Goal: Communication & Community: Answer question/provide support

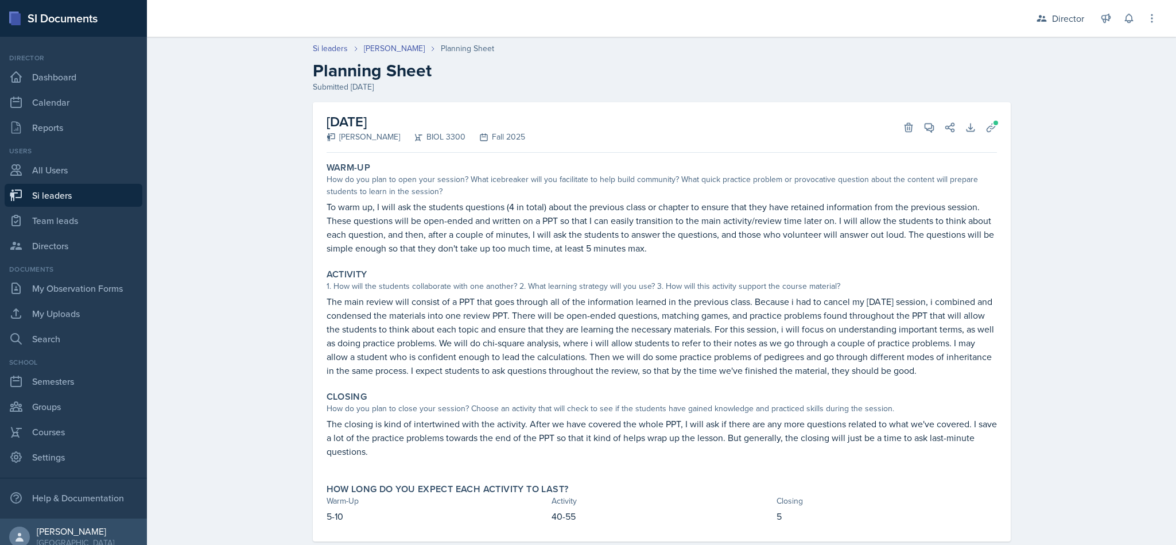
click at [1073, 25] on div "Director" at bounding box center [1068, 18] width 32 height 14
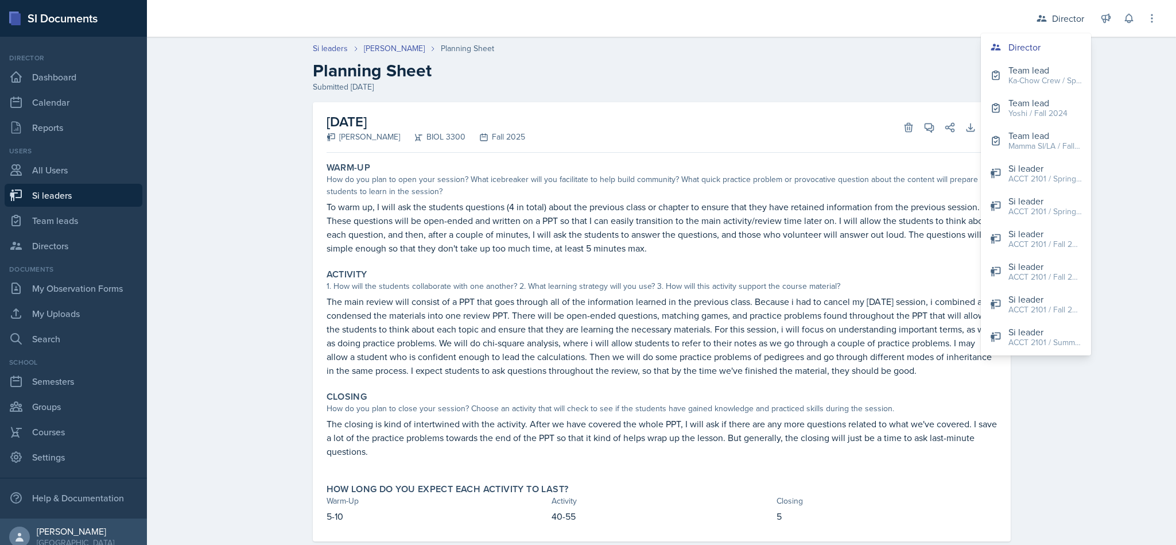
click at [1111, 90] on header "Si leaders Jillian Guye Planning Sheet Planning Sheet Submitted Sep 4th, 2025" at bounding box center [661, 67] width 1029 height 73
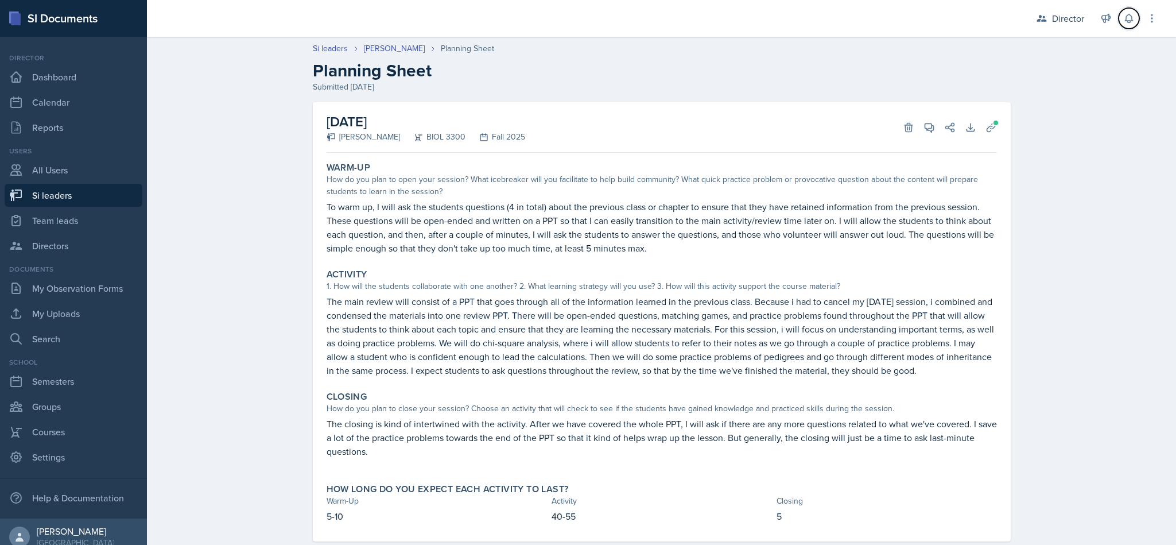
click at [1119, 21] on button at bounding box center [1129, 18] width 21 height 21
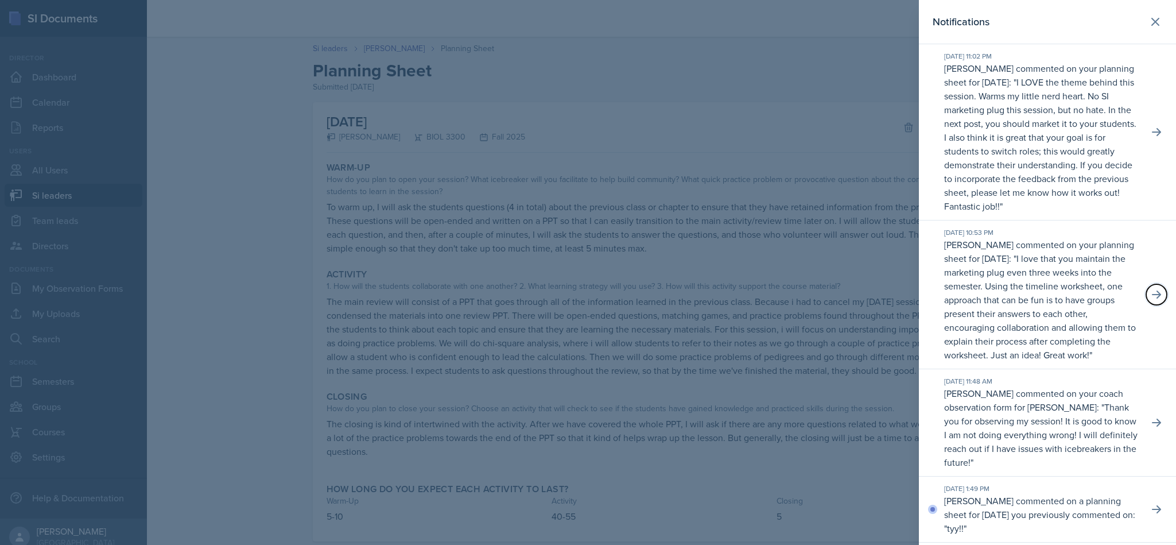
click at [1148, 305] on button at bounding box center [1156, 294] width 21 height 21
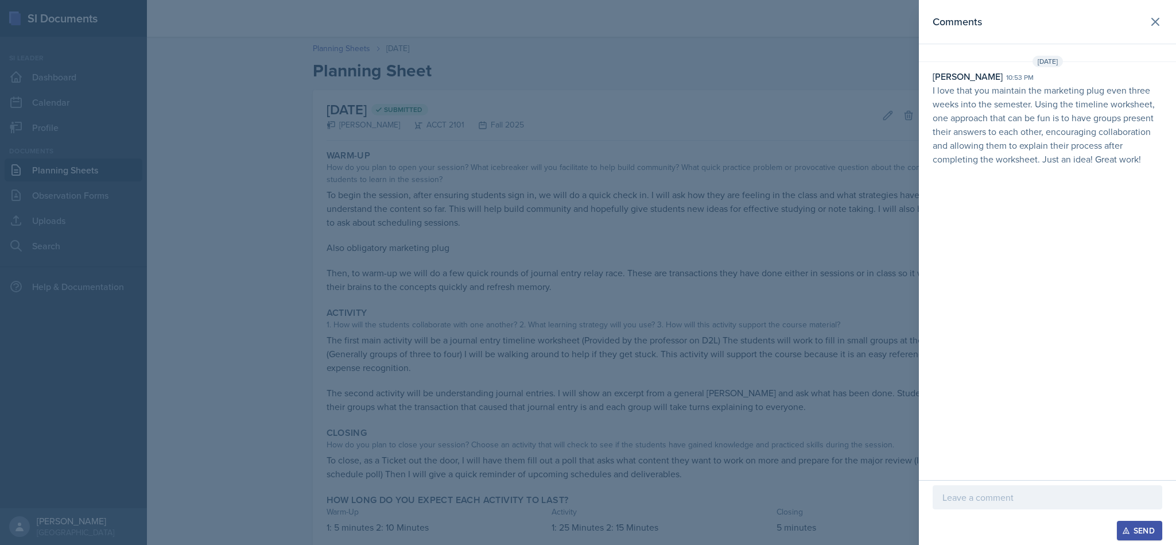
click at [951, 105] on p "I love that you maintain the marketing plug even three weeks into the semester.…" at bounding box center [1048, 124] width 230 height 83
click at [930, 102] on div "Nakiya Ham-Bloomquist 10:53 pm I love that you maintain the marketing plug even…" at bounding box center [1047, 117] width 257 height 96
click at [925, 91] on div "Nakiya Ham-Bloomquist 10:53 pm I love that you maintain the marketing plug even…" at bounding box center [1047, 117] width 257 height 96
click at [926, 97] on div "Nakiya Ham-Bloomquist 10:53 pm I love that you maintain the marketing plug even…" at bounding box center [1047, 117] width 257 height 96
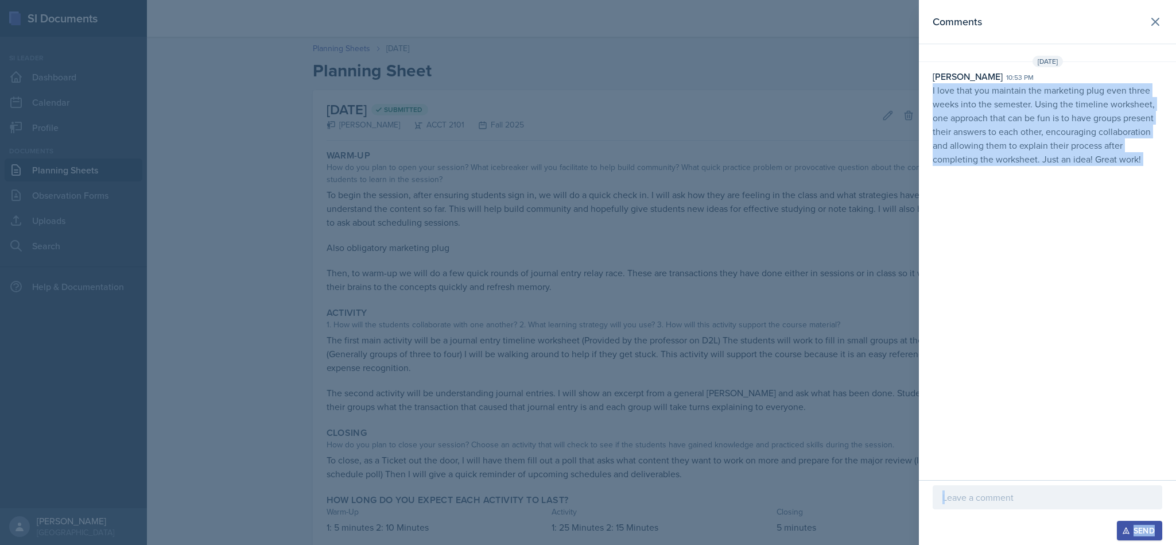
copy div "I love that you maintain the marketing plug even three weeks into the semester.…"
click at [1006, 502] on p at bounding box center [1047, 497] width 210 height 14
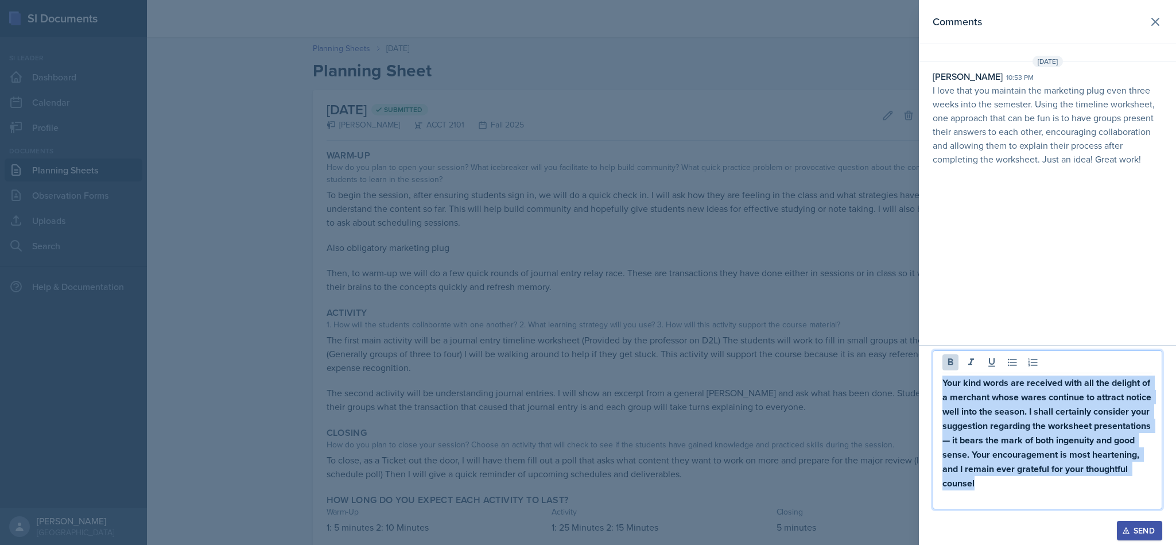
click at [948, 367] on icon at bounding box center [950, 361] width 11 height 11
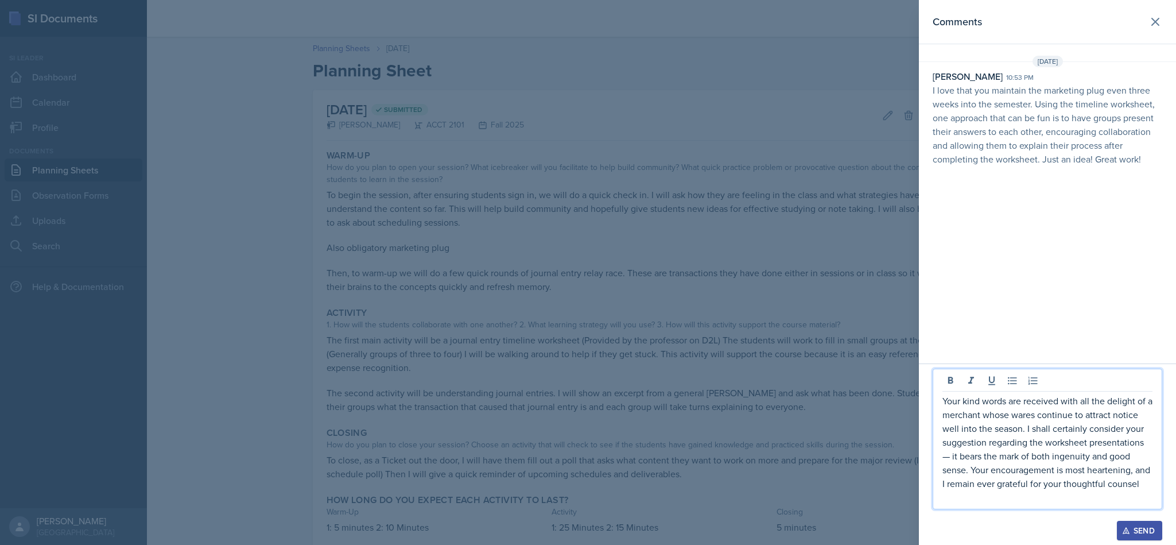
click at [1020, 460] on p "Your kind words are received with all the delight of a merchant whose wares con…" at bounding box center [1047, 442] width 210 height 96
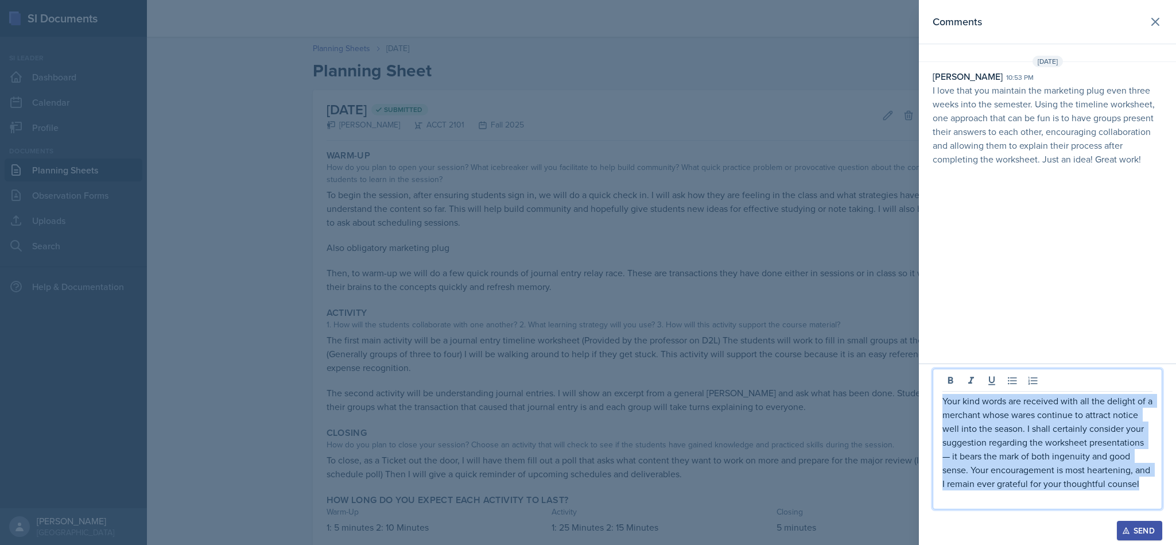
click at [1054, 472] on p "Your kind words are received with all the delight of a merchant whose wares con…" at bounding box center [1047, 442] width 210 height 96
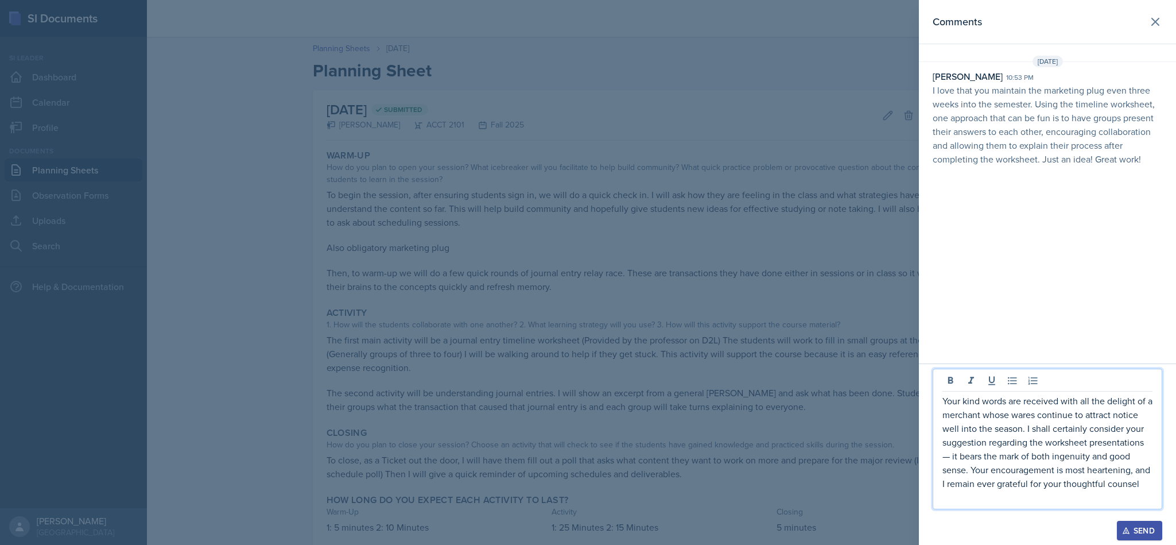
click at [954, 460] on p "Your kind words are received with all the delight of a merchant whose wares con…" at bounding box center [1047, 442] width 210 height 96
click at [1143, 484] on p "Your kind words are received with all the delight of a merchant whose wares con…" at bounding box center [1047, 442] width 210 height 96
click at [1146, 534] on div "Send" at bounding box center [1139, 530] width 30 height 9
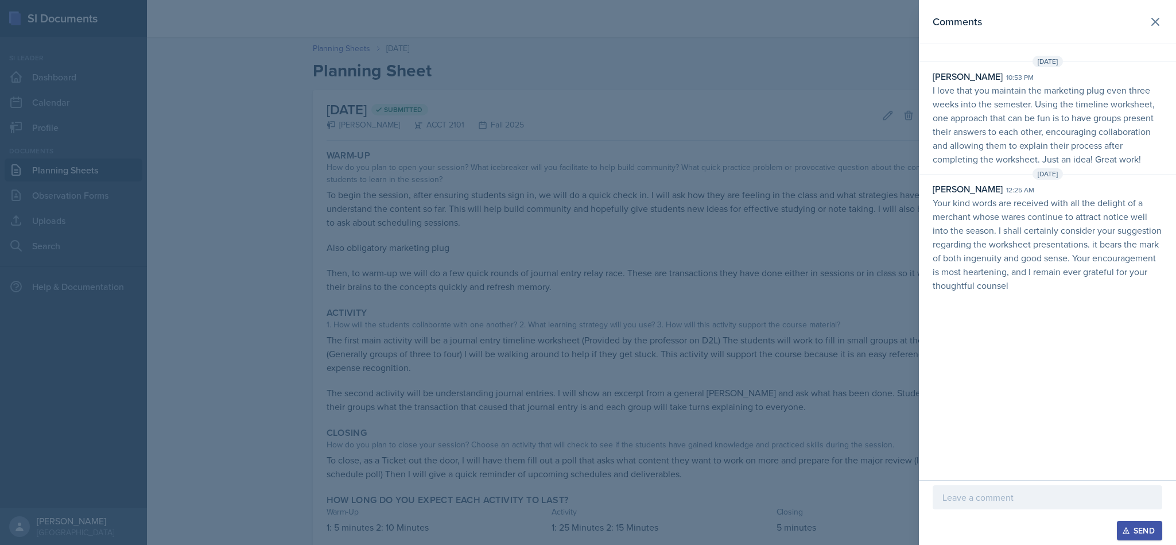
click at [1163, 32] on header "Comments" at bounding box center [1047, 22] width 257 height 44
click at [1154, 30] on button at bounding box center [1155, 21] width 23 height 23
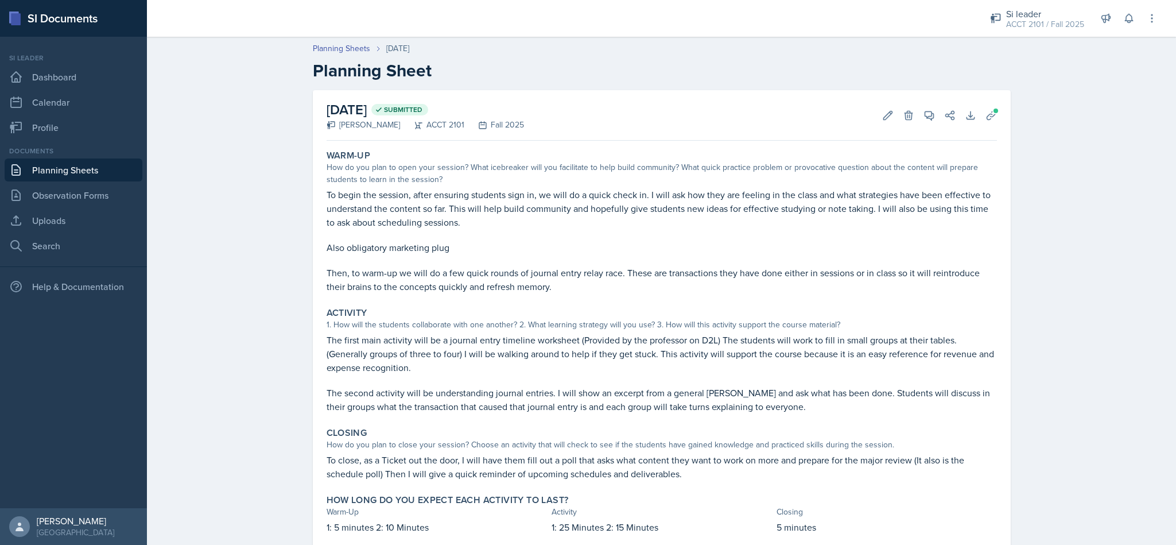
click at [1057, 26] on div "ACCT 2101 / Fall 2025" at bounding box center [1045, 24] width 78 height 12
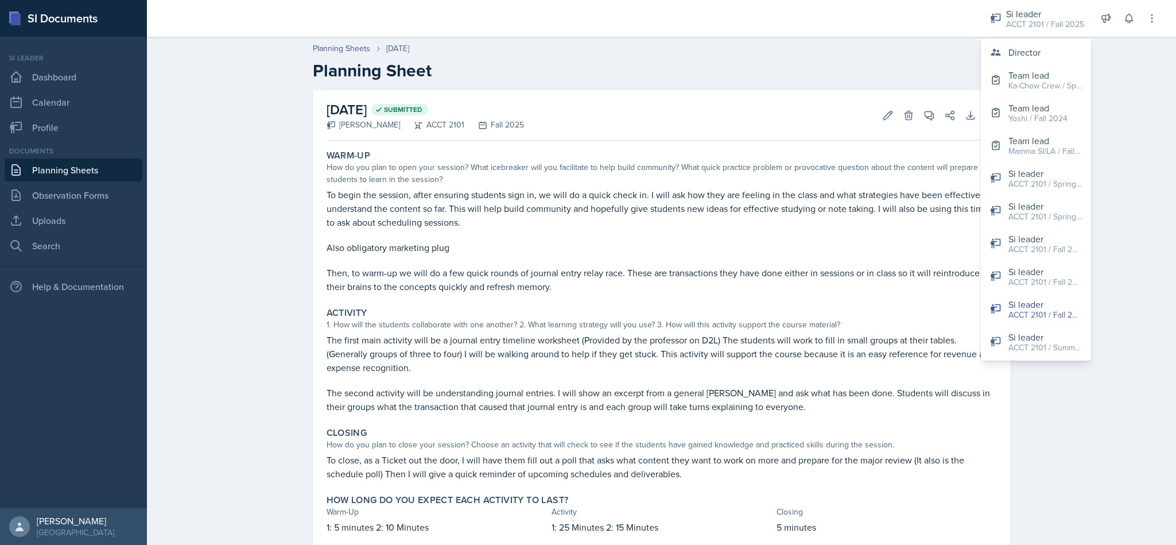
click at [921, 71] on h2 "Planning Sheet" at bounding box center [662, 70] width 698 height 21
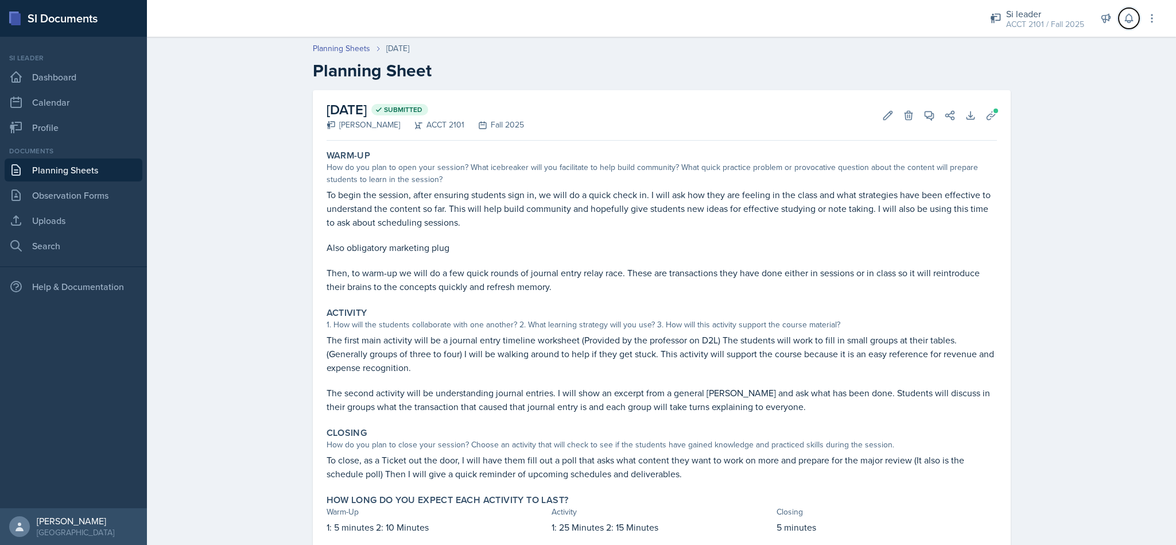
click at [1131, 26] on button at bounding box center [1129, 18] width 21 height 21
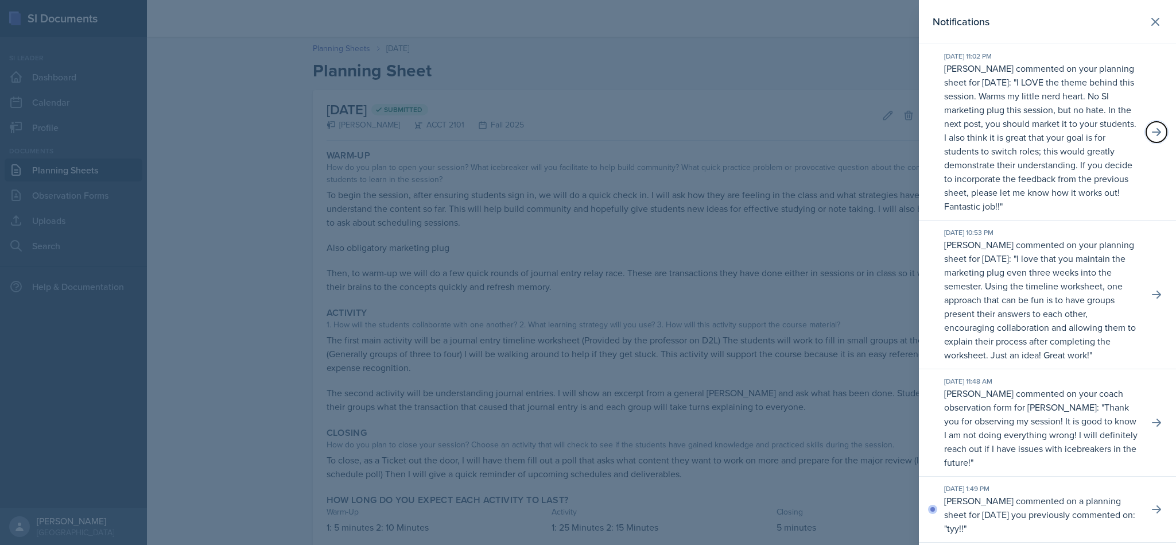
click at [1150, 138] on button at bounding box center [1156, 132] width 21 height 21
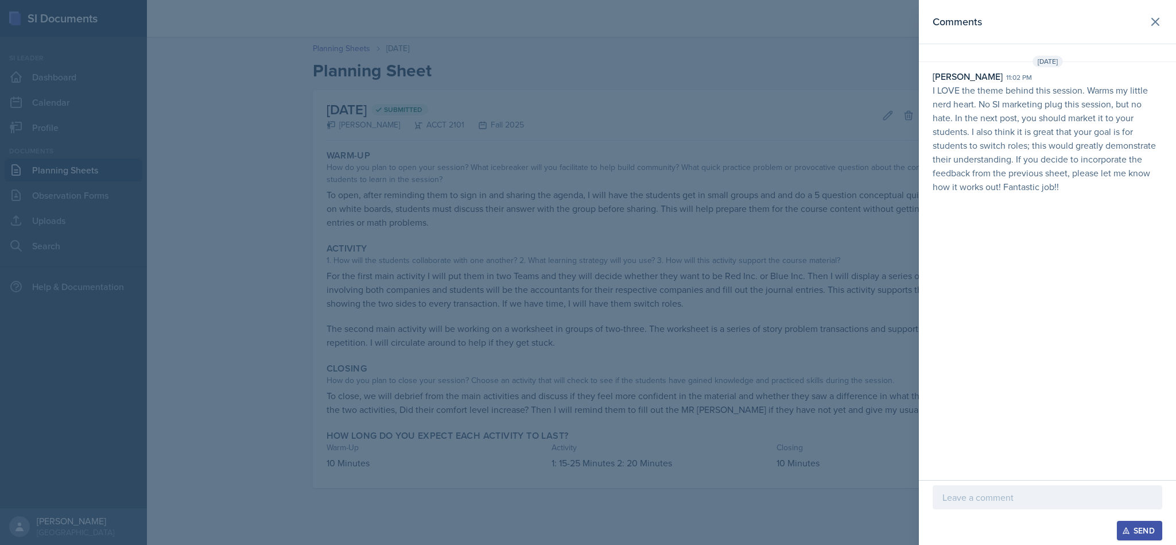
click at [935, 99] on p "I LOVE the theme behind this session. Warms my little nerd heart. No SI marketi…" at bounding box center [1048, 138] width 230 height 110
click at [926, 92] on div "Nakiya Ham-Bloomquist 11:02 pm I LOVE the theme behind this session. Warms my l…" at bounding box center [1047, 131] width 257 height 124
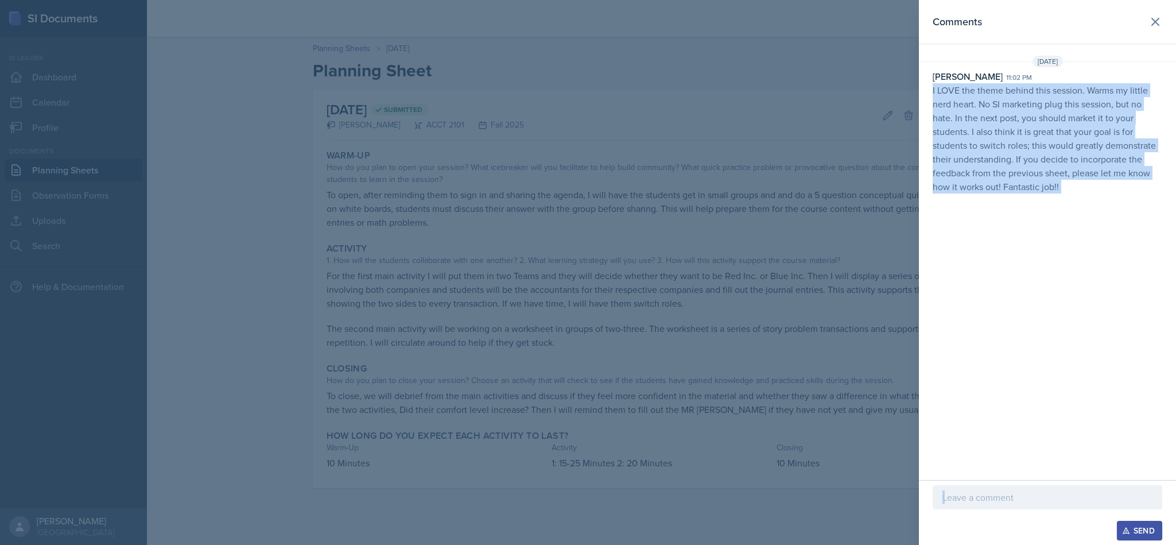
copy div "I LOVE the theme behind this session. Warms my little nerd heart. No SI marketi…"
click at [1011, 244] on div "Comments Sep 9th, 2025 Nakiya Ham-Bloomquist 11:02 pm I LOVE the theme behind t…" at bounding box center [1047, 240] width 257 height 480
click at [1066, 181] on p "I LOVE the theme behind this session. Warms my little nerd heart. No SI marketi…" at bounding box center [1048, 138] width 230 height 110
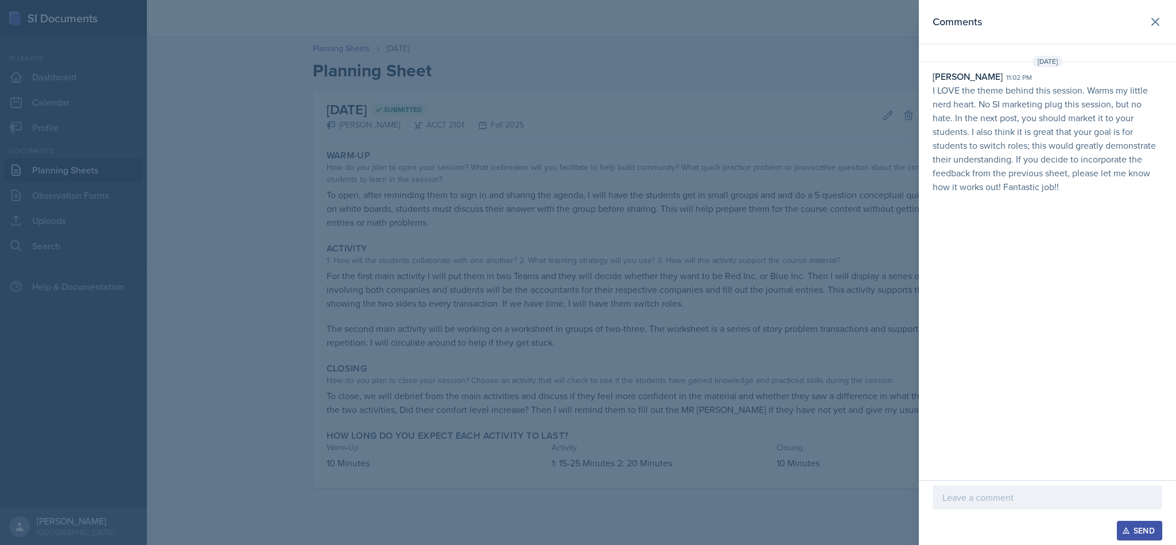
click at [1041, 501] on p at bounding box center [1047, 497] width 210 height 14
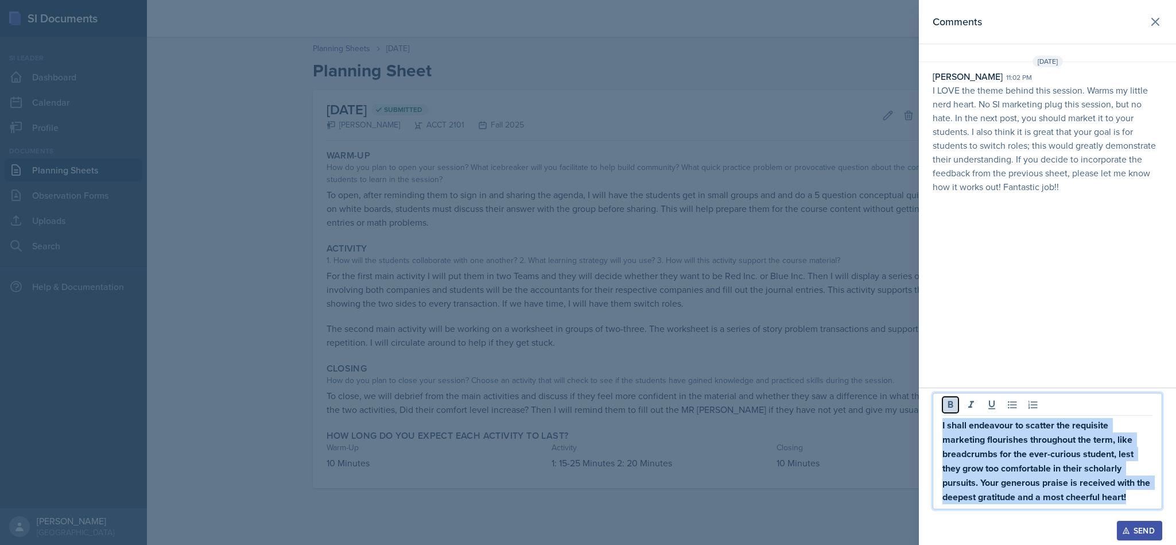
click at [950, 406] on icon at bounding box center [950, 404] width 5 height 7
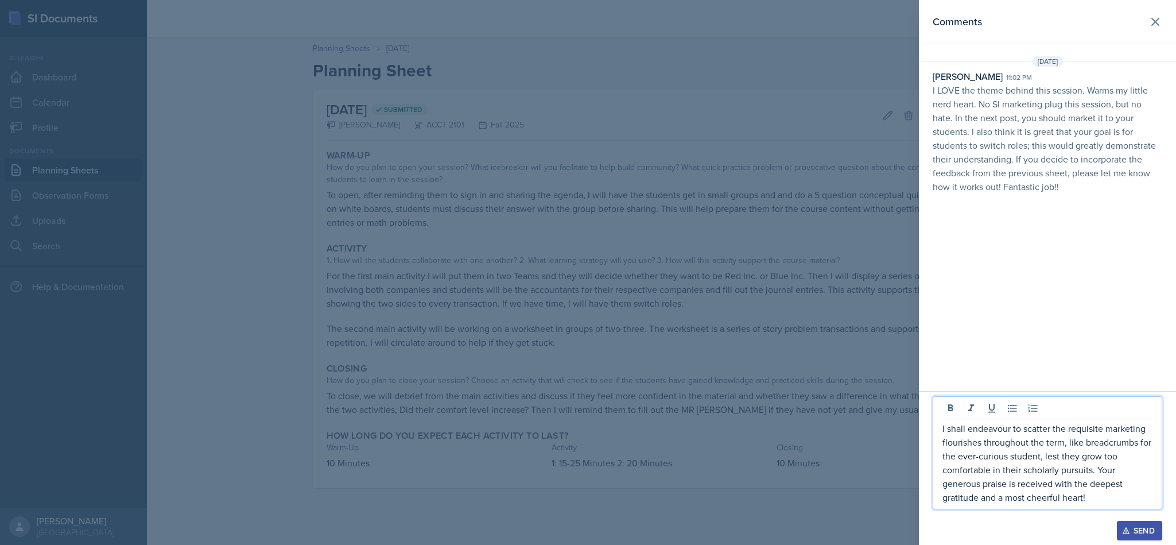
click at [1086, 460] on p "I shall endeavour to scatter the requisite marketing flourishes throughout the …" at bounding box center [1047, 462] width 210 height 83
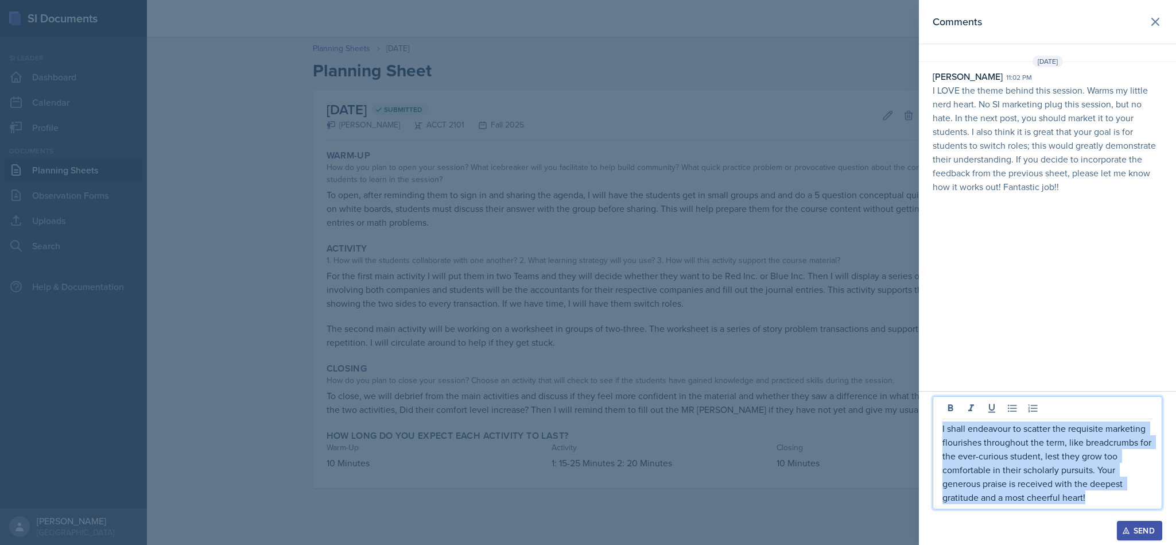
click at [1108, 486] on p "I shall endeavour to scatter the requisite marketing flourishes throughout the …" at bounding box center [1047, 462] width 210 height 83
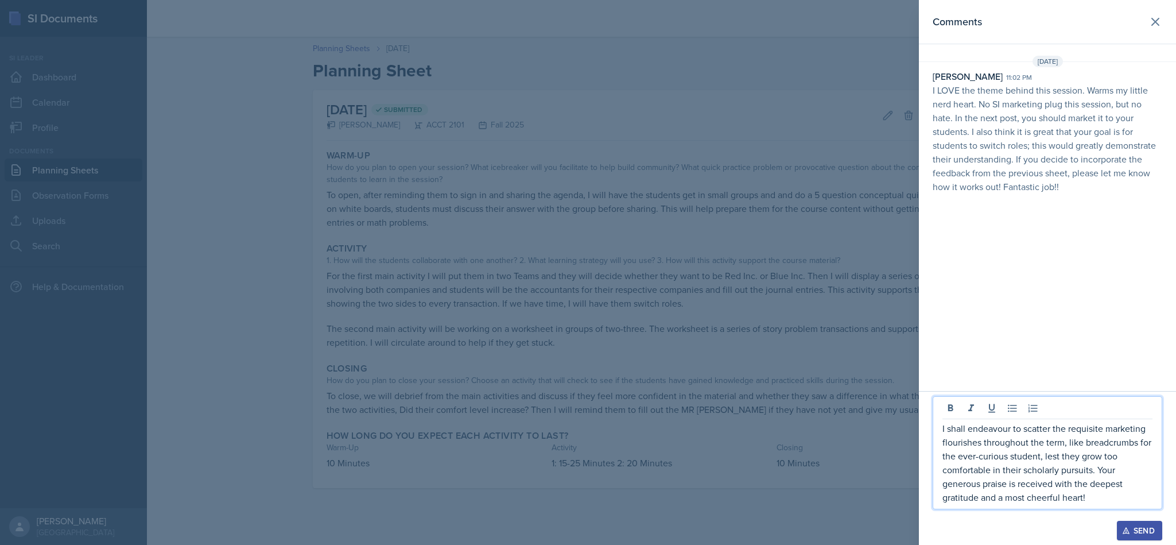
click at [991, 426] on p "I shall endeavour to scatter the requisite marketing flourishes throughout the …" at bounding box center [1047, 462] width 210 height 83
click at [1000, 431] on p "I shall endeavour to scatter the requisite marketing flourishes throughout the …" at bounding box center [1047, 462] width 210 height 83
click at [1000, 428] on p "I shall endeavour to scatter the requisite marketing flourishes throughout the …" at bounding box center [1047, 462] width 210 height 83
click at [992, 428] on p "I shall endeavour to scatter the requisite marketing flourishes throughout the …" at bounding box center [1047, 462] width 210 height 83
click at [1024, 450] on p "I shall endeavor to scatter the requisite marketing flourishes throughout the t…" at bounding box center [1047, 462] width 210 height 83
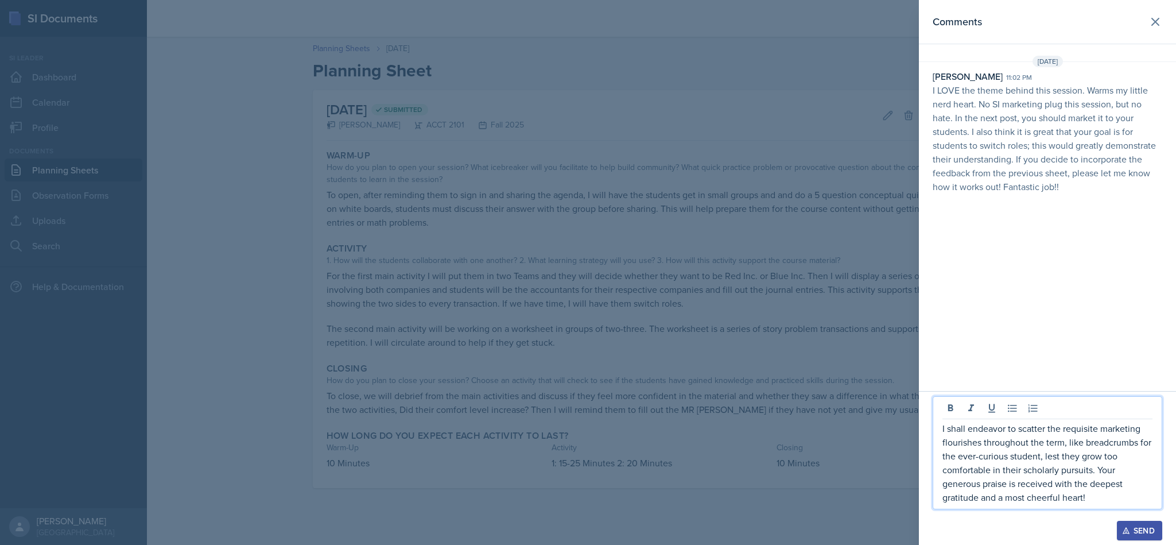
click at [1111, 499] on p "I shall endeavor to scatter the requisite marketing flourishes throughout the t…" at bounding box center [1047, 462] width 210 height 83
click at [1041, 453] on p "I shall endeavor to scatter the requisite marketing flourishes throughout the t…" at bounding box center [1047, 462] width 210 height 83
click at [965, 457] on p "I shall endeavor to scatter the requisite marketing flourishes throughout the t…" at bounding box center [1047, 469] width 210 height 69
click at [966, 457] on p "I shall endeavor to scatter the requisite marketing flourishes throughout the t…" at bounding box center [1047, 469] width 210 height 69
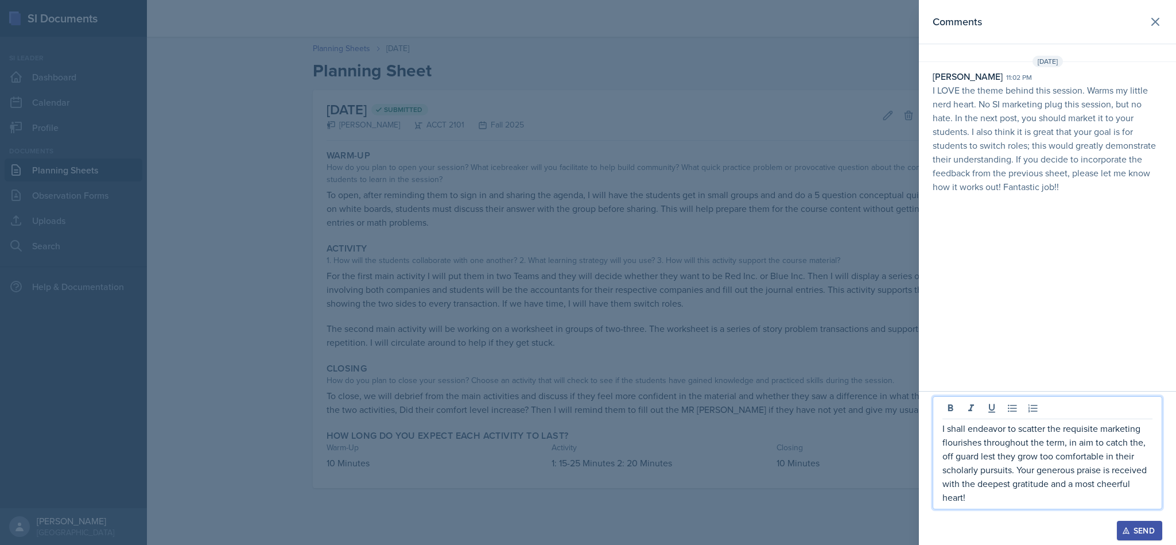
click at [1148, 522] on button "Send" at bounding box center [1139, 531] width 45 height 20
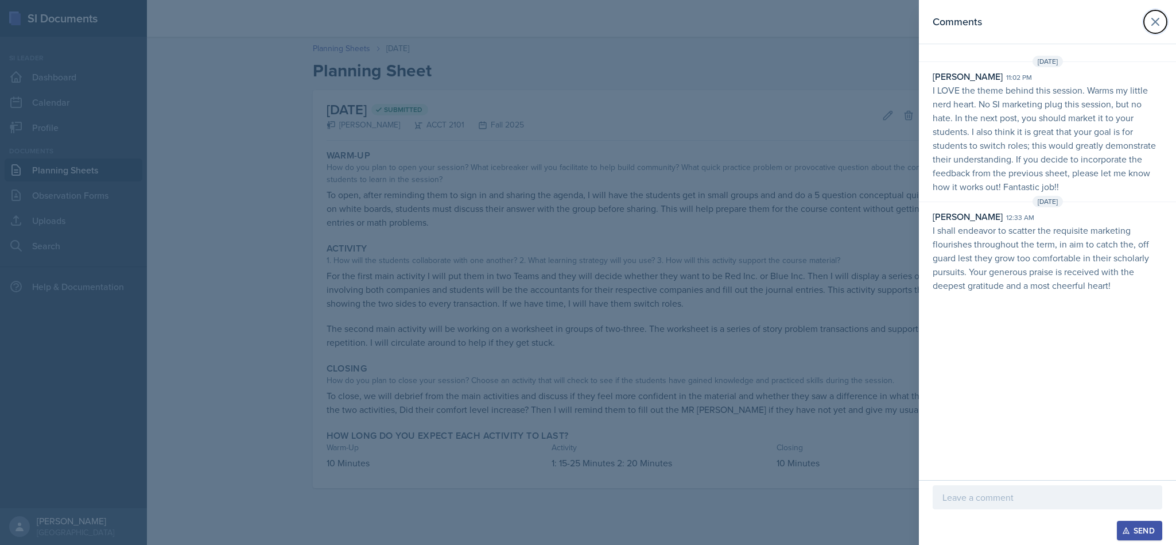
click at [1152, 26] on icon at bounding box center [1155, 22] width 14 height 14
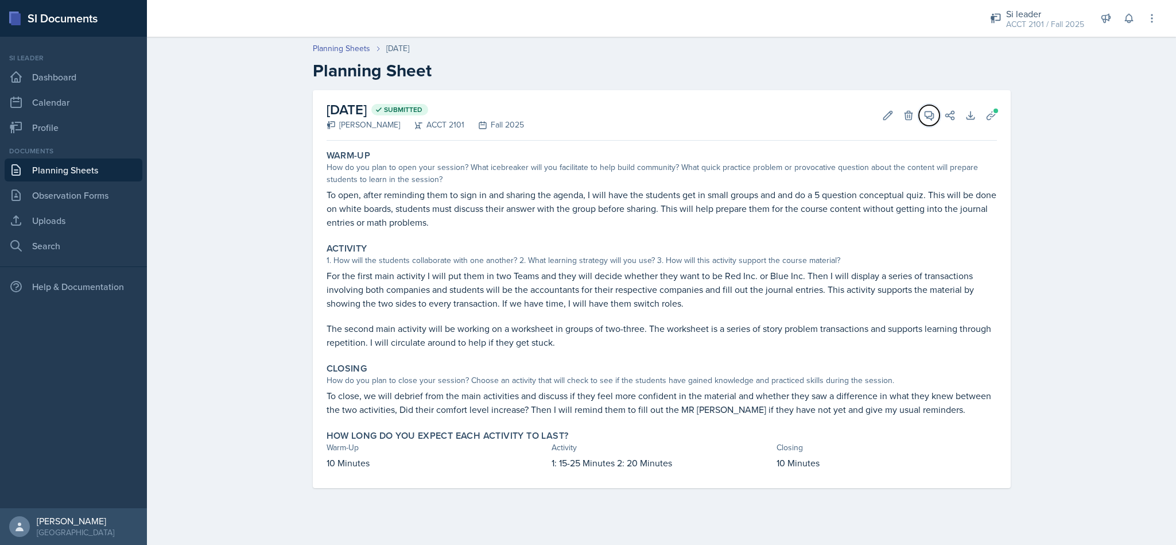
click at [926, 123] on button "View Comments" at bounding box center [929, 115] width 21 height 21
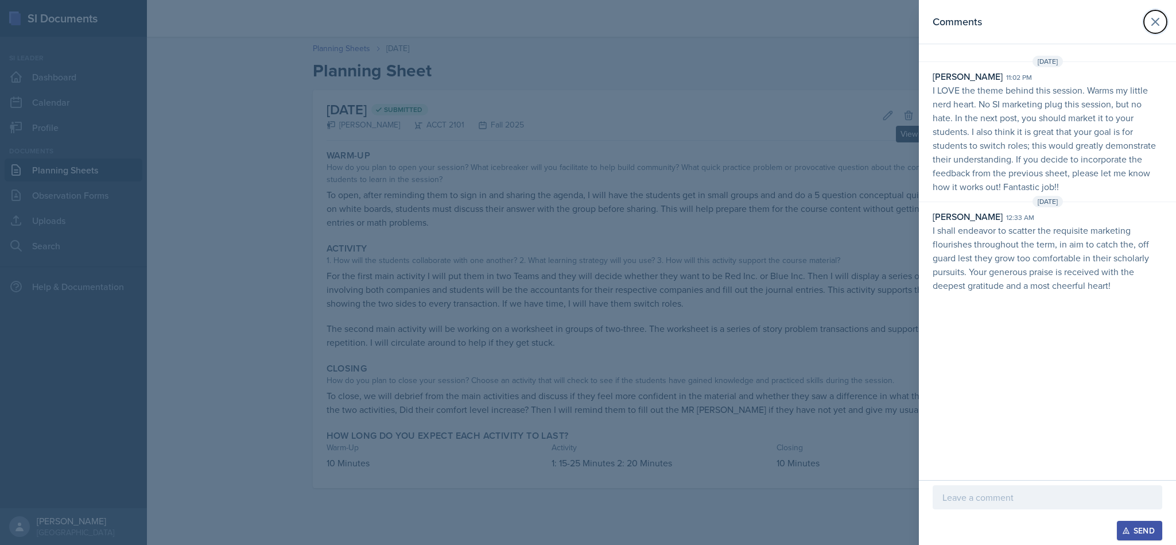
click at [1148, 30] on button at bounding box center [1155, 21] width 23 height 23
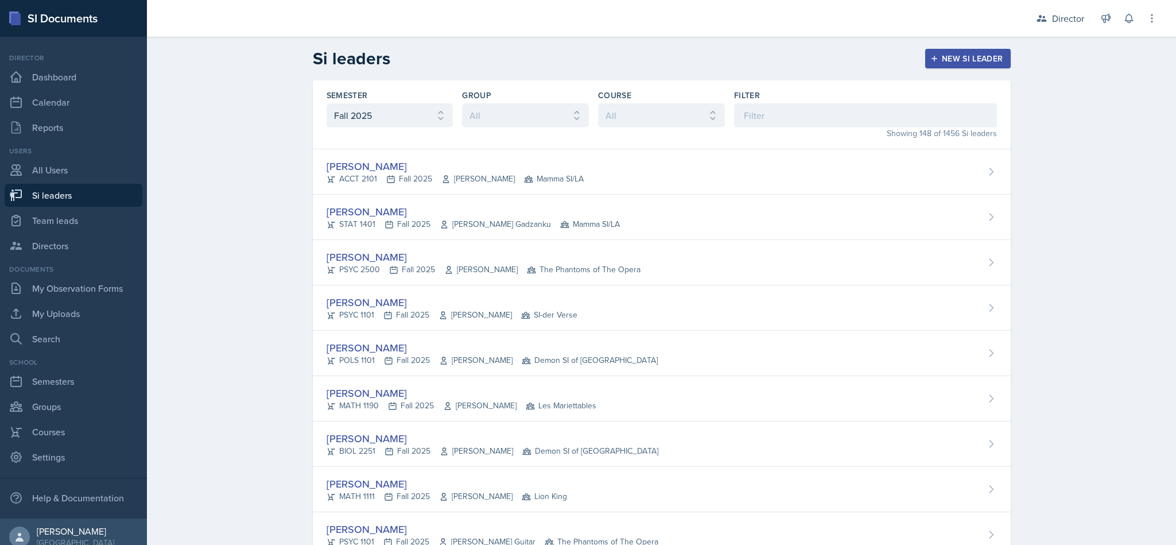
select select "2bed604d-1099-4043-b1bc-2365e8740244"
